Goal: Information Seeking & Learning: Learn about a topic

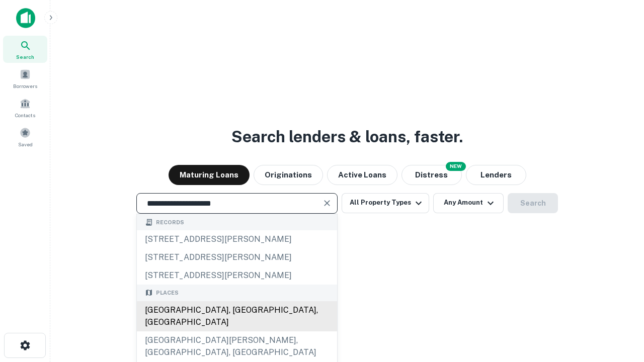
click at [236, 332] on div "[GEOGRAPHIC_DATA], [GEOGRAPHIC_DATA], [GEOGRAPHIC_DATA]" at bounding box center [237, 316] width 200 height 30
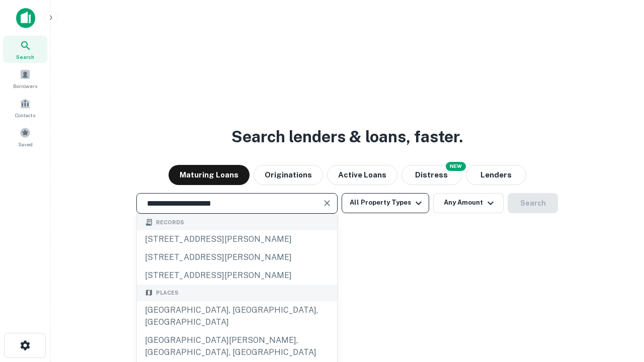
type input "**********"
click at [385, 203] on button "All Property Types" at bounding box center [386, 203] width 88 height 20
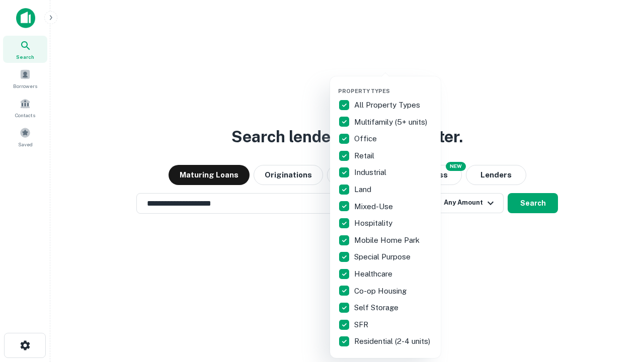
click at [393, 85] on button "button" at bounding box center [393, 85] width 111 height 1
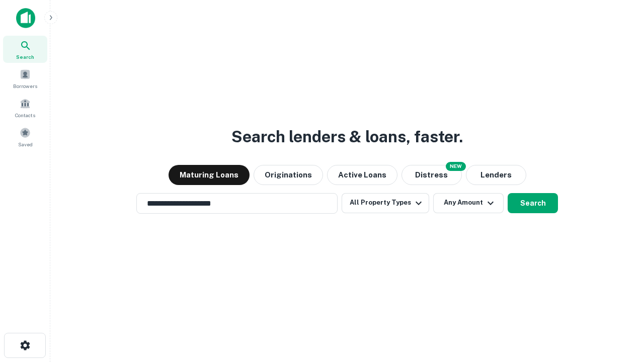
scroll to position [16, 0]
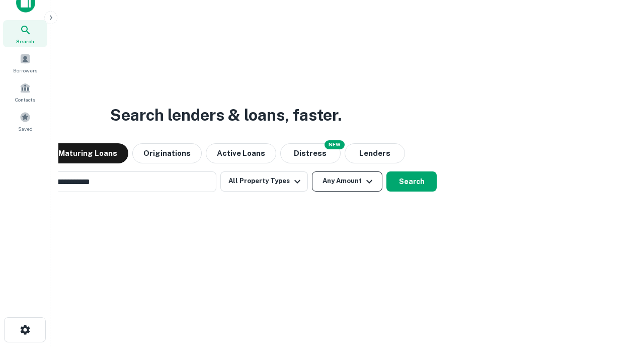
click at [312, 172] on button "Any Amount" at bounding box center [347, 182] width 70 height 20
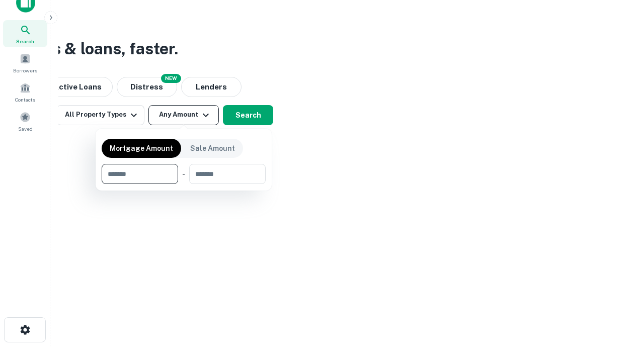
scroll to position [16, 0]
type input "*******"
click at [184, 184] on button "button" at bounding box center [184, 184] width 164 height 1
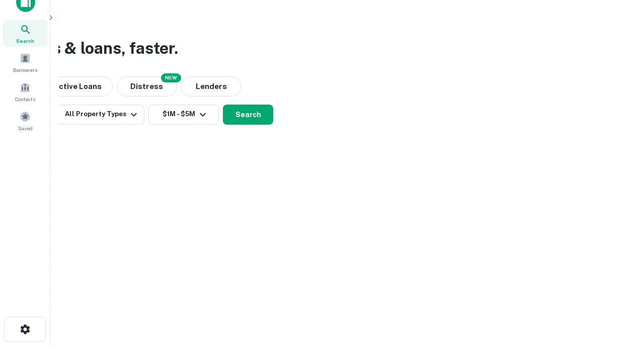
scroll to position [16, 0]
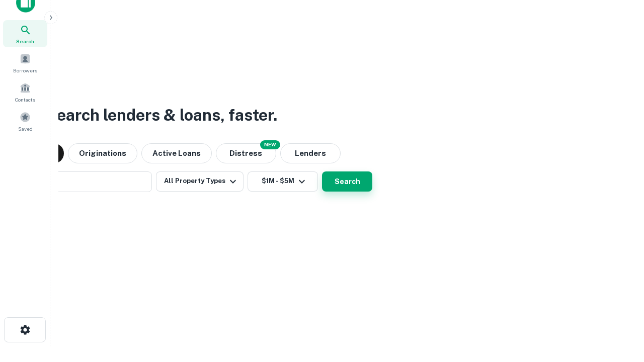
click at [322, 172] on button "Search" at bounding box center [347, 182] width 50 height 20
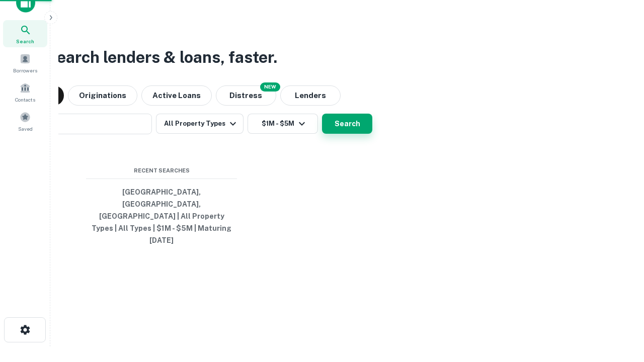
scroll to position [16, 0]
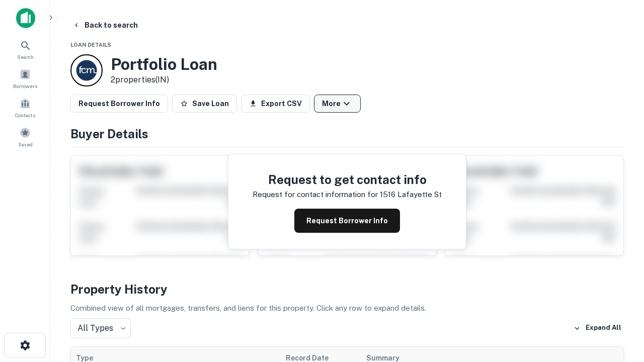
click at [337, 104] on button "More" at bounding box center [337, 104] width 47 height 18
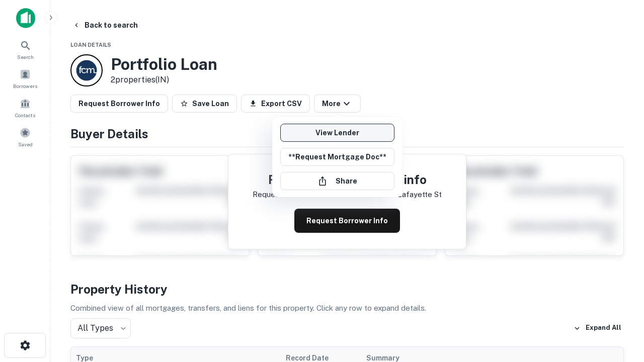
click at [337, 133] on link "View Lender" at bounding box center [337, 133] width 114 height 18
